Goal: Find specific page/section: Find specific page/section

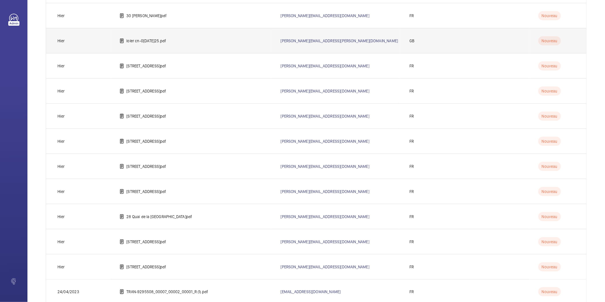
scroll to position [509, 0]
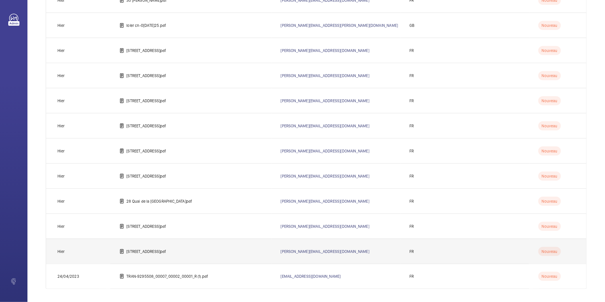
click at [153, 250] on p "[STREET_ADDRESS]pdf" at bounding box center [146, 252] width 40 height 6
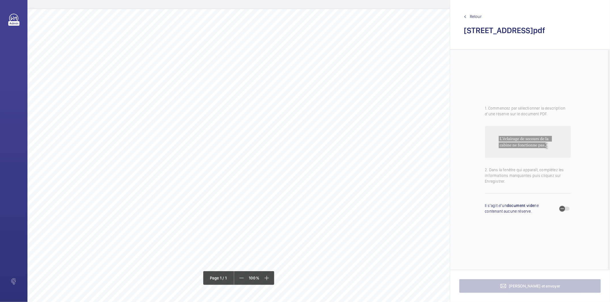
click at [474, 16] on span "Retour" at bounding box center [476, 17] width 12 height 6
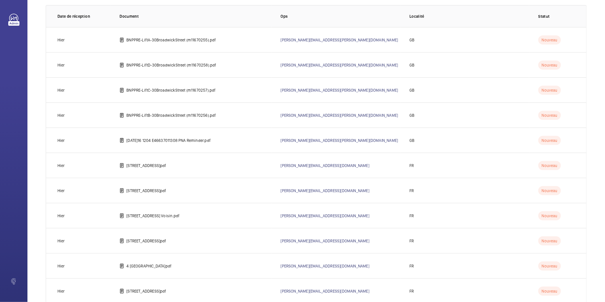
scroll to position [95, 0]
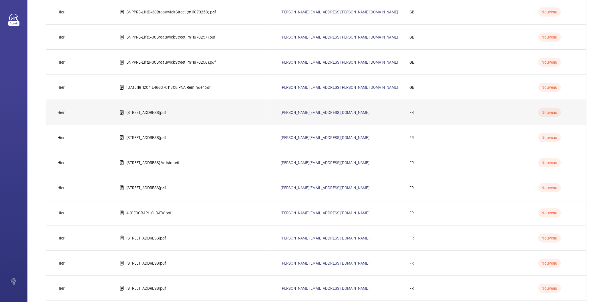
click at [166, 111] on p "[STREET_ADDRESS]pdf" at bounding box center [146, 113] width 40 height 6
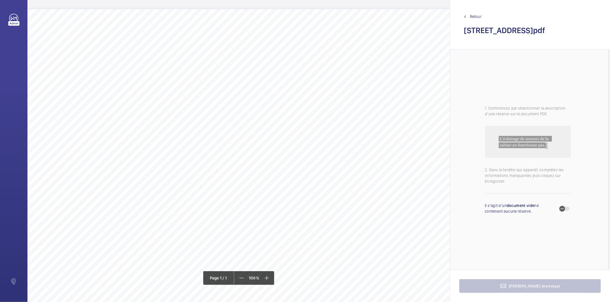
click at [475, 16] on span "Retour" at bounding box center [476, 17] width 12 height 6
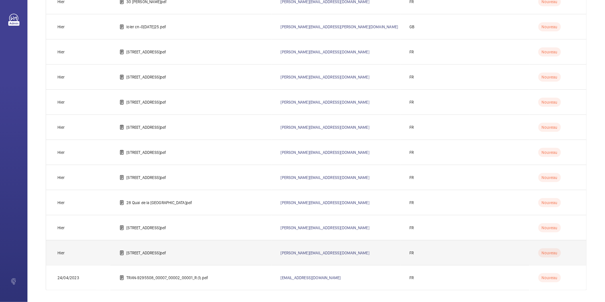
scroll to position [509, 0]
click at [143, 252] on p "[STREET_ADDRESS]pdf" at bounding box center [146, 252] width 40 height 6
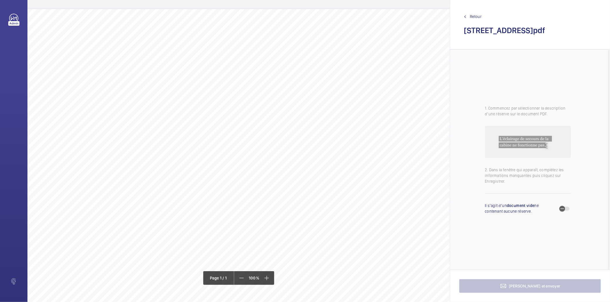
click at [477, 16] on span "Retour" at bounding box center [476, 17] width 12 height 6
